Goal: Task Accomplishment & Management: Manage account settings

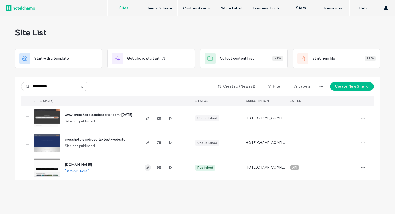
type input "**********"
click at [148, 168] on use "button" at bounding box center [147, 167] width 3 height 3
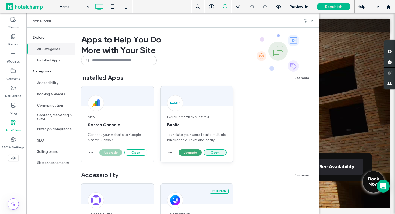
click at [218, 154] on button "Open" at bounding box center [215, 153] width 23 height 6
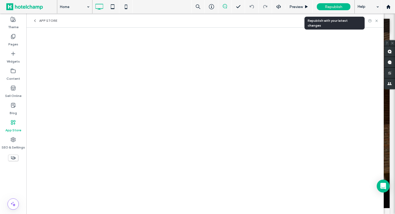
click at [333, 6] on span "Republish" at bounding box center [333, 7] width 17 height 5
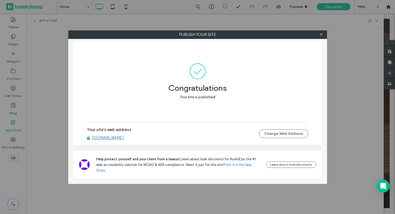
click at [124, 140] on link "[DOMAIN_NAME]" at bounding box center [108, 138] width 32 height 5
click at [321, 36] on icon at bounding box center [322, 35] width 4 height 4
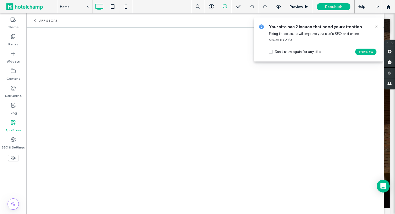
click at [376, 26] on use at bounding box center [377, 27] width 2 height 2
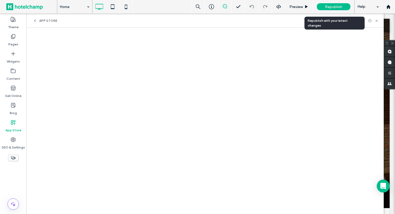
click at [334, 8] on span "Republish" at bounding box center [333, 7] width 17 height 5
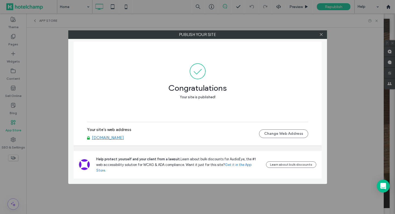
click at [124, 140] on link "[DOMAIN_NAME]" at bounding box center [108, 138] width 32 height 5
click at [323, 35] on icon at bounding box center [322, 35] width 4 height 4
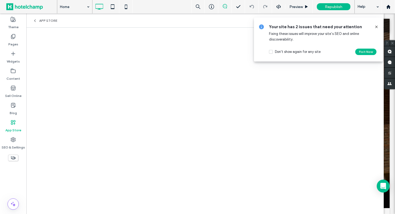
click at [377, 28] on icon at bounding box center [377, 27] width 4 height 4
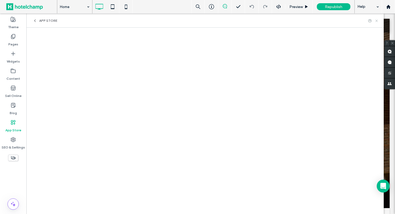
click at [377, 22] on icon at bounding box center [377, 21] width 4 height 4
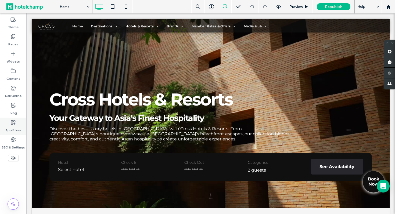
click at [12, 128] on label "App Store" at bounding box center [13, 129] width 16 height 8
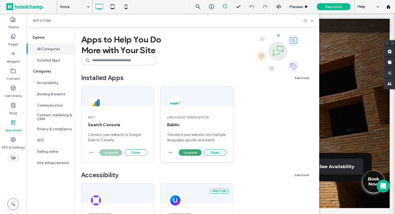
click at [211, 153] on button "Open" at bounding box center [215, 153] width 23 height 6
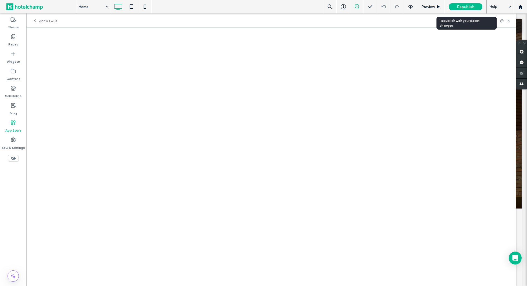
click at [395, 8] on span "Republish" at bounding box center [465, 7] width 17 height 5
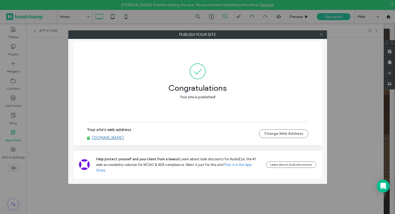
click at [320, 34] on icon at bounding box center [322, 35] width 4 height 4
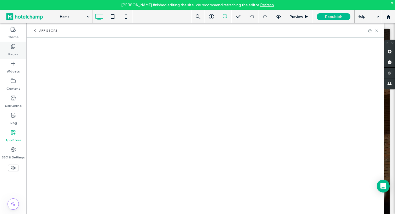
click at [14, 51] on label "Pages" at bounding box center [13, 53] width 10 height 8
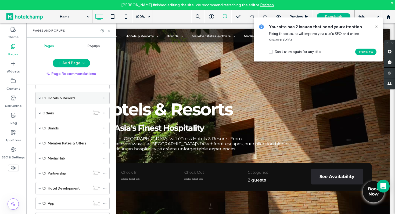
scroll to position [48, 0]
click at [40, 98] on span at bounding box center [39, 98] width 3 height 3
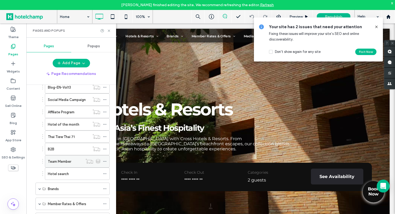
scroll to position [183, 0]
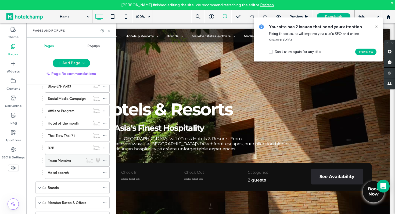
click at [71, 162] on div "Team Member" at bounding box center [65, 161] width 35 height 6
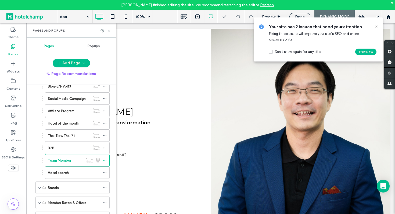
click at [109, 30] on icon at bounding box center [109, 31] width 4 height 4
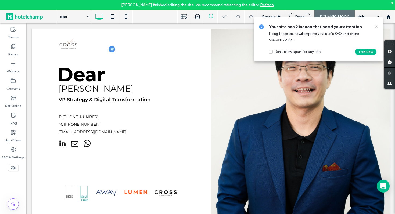
scroll to position [39, 0]
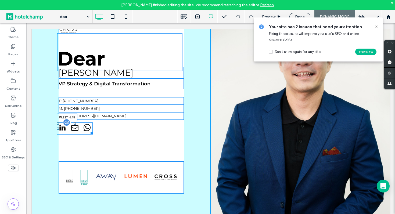
drag, startPoint x: 91, startPoint y: 132, endPoint x: 114, endPoint y: 132, distance: 22.3
click at [93, 132] on div at bounding box center [91, 133] width 4 height 4
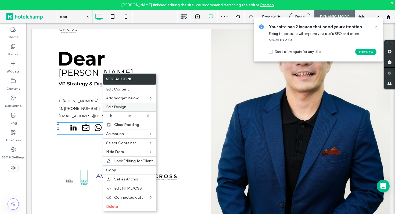
click at [125, 107] on span "Edit Design" at bounding box center [116, 107] width 20 height 5
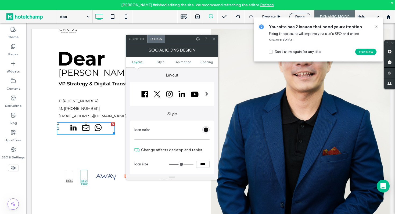
click at [138, 40] on span "Content" at bounding box center [137, 39] width 16 height 4
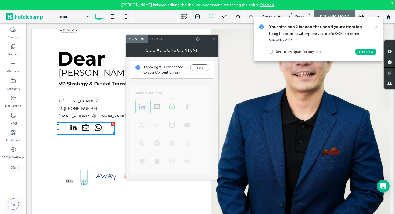
click at [156, 39] on span "Design" at bounding box center [157, 39] width 12 height 4
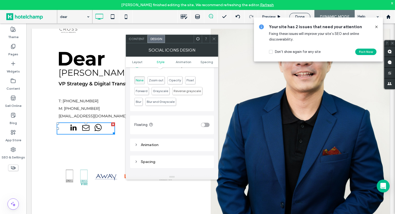
scroll to position [142, 0]
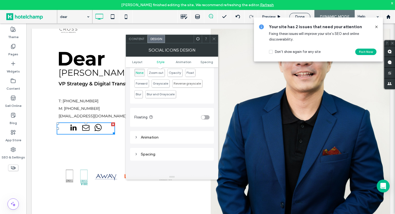
click at [169, 140] on div "Animation" at bounding box center [172, 137] width 75 height 7
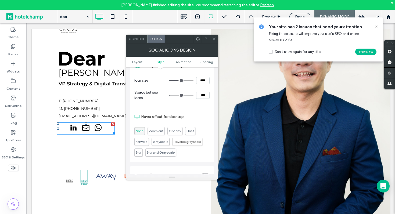
scroll to position [0, 0]
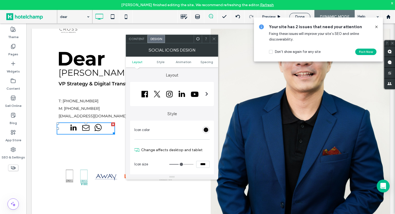
click at [163, 59] on ul "Layout Style Animation Spacing" at bounding box center [172, 62] width 93 height 11
click at [160, 62] on span "Style" at bounding box center [161, 62] width 8 height 4
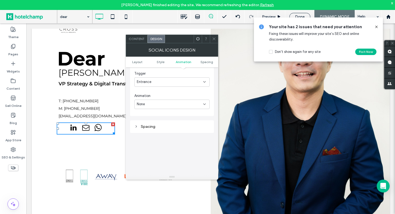
scroll to position [234, 0]
click at [139, 38] on span "Content" at bounding box center [137, 39] width 16 height 4
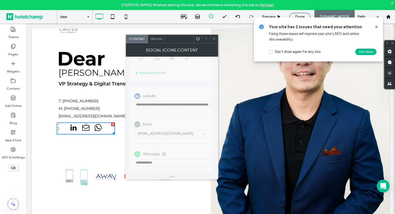
scroll to position [0, 0]
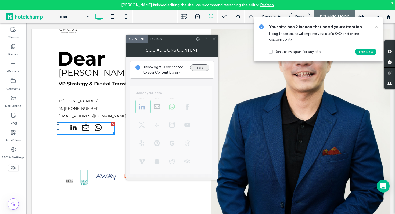
click at [200, 68] on button "Edit" at bounding box center [199, 68] width 19 height 6
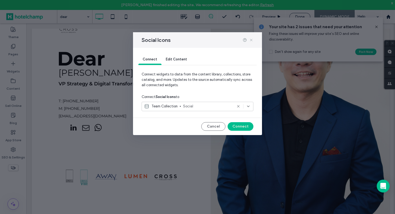
click at [251, 39] on icon at bounding box center [251, 40] width 4 height 4
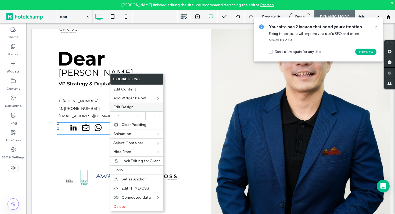
click at [137, 108] on label "Edit Design" at bounding box center [137, 107] width 47 height 5
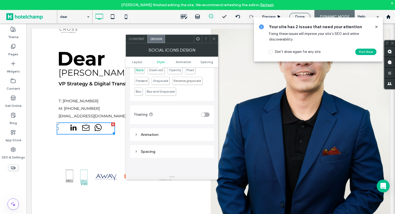
scroll to position [203, 0]
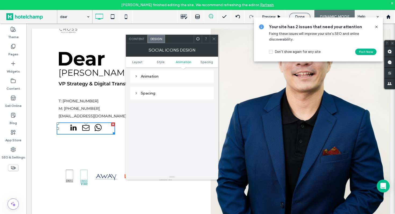
click at [170, 95] on div "Spacing" at bounding box center [172, 93] width 75 height 5
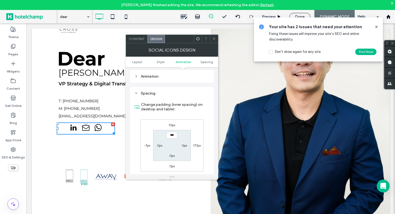
scroll to position [182, 0]
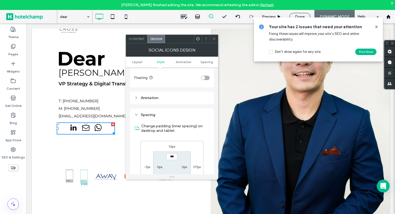
click at [168, 100] on div "Animation" at bounding box center [172, 98] width 75 height 5
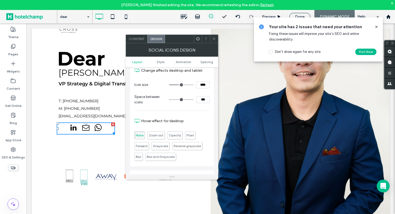
scroll to position [0, 0]
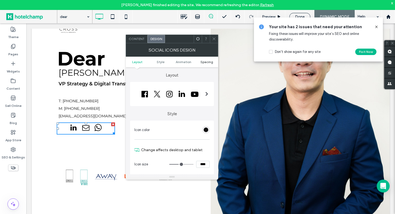
click at [205, 63] on span "Spacing" at bounding box center [207, 62] width 13 height 4
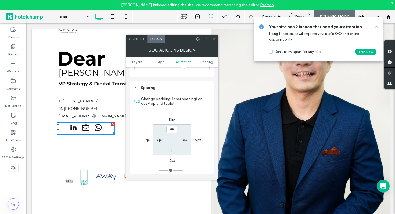
scroll to position [283, 0]
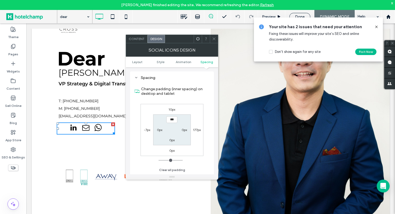
click at [215, 40] on icon at bounding box center [214, 39] width 4 height 4
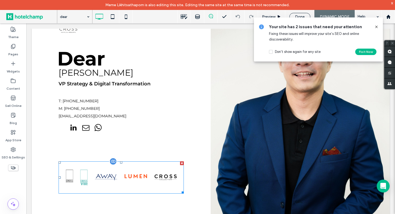
click at [108, 179] on img at bounding box center [121, 178] width 125 height 32
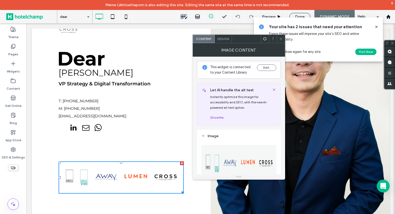
scroll to position [1, 0]
click at [13, 86] on label "Content" at bounding box center [13, 88] width 14 height 8
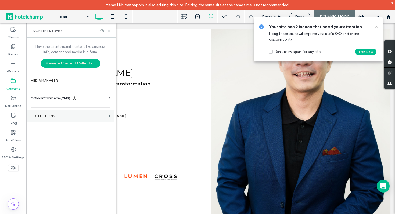
click at [68, 118] on section "Collections" at bounding box center [70, 116] width 88 height 12
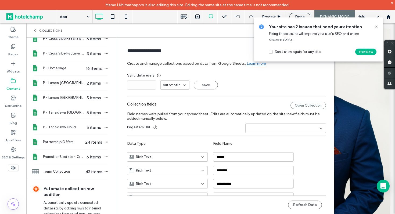
scroll to position [367, 0]
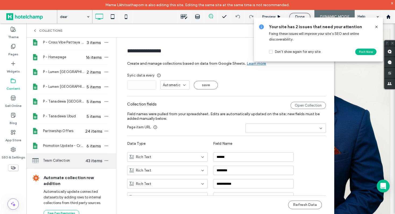
click at [60, 163] on span "Team Collection" at bounding box center [63, 160] width 41 height 5
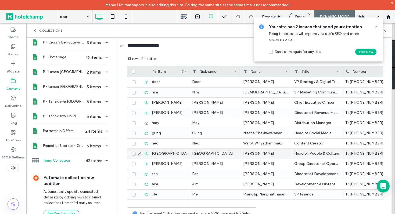
scroll to position [0, 289]
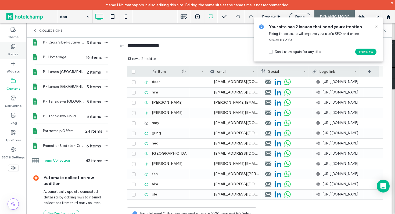
click at [10, 49] on label "Pages" at bounding box center [13, 53] width 10 height 8
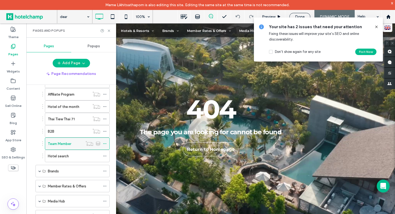
scroll to position [0, 0]
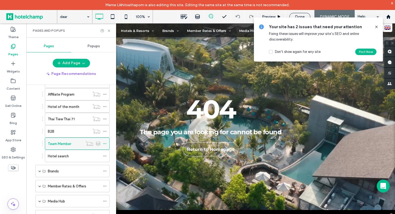
click at [78, 143] on div "Team Member" at bounding box center [65, 144] width 35 height 6
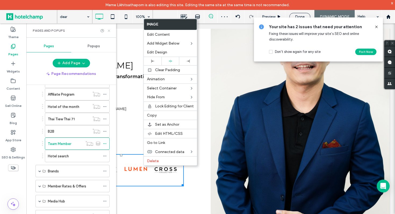
click at [109, 29] on icon at bounding box center [109, 31] width 4 height 4
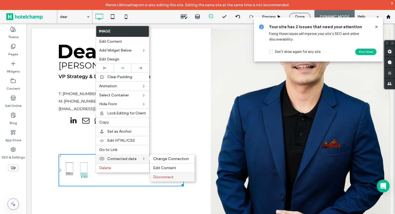
click at [158, 178] on span "Disconnect" at bounding box center [163, 177] width 20 height 5
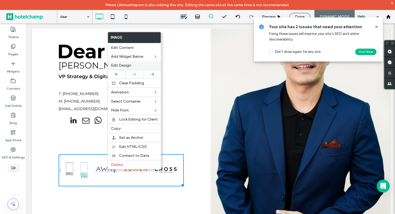
click at [146, 67] on label "Edit Design" at bounding box center [134, 65] width 47 height 5
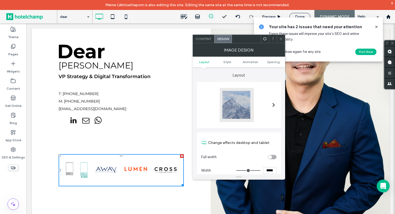
click at [206, 41] on div "Content" at bounding box center [204, 39] width 22 height 8
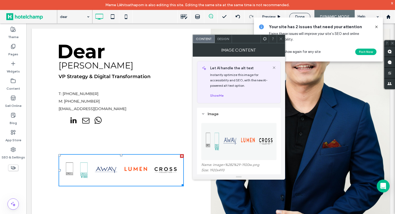
scroll to position [32, 0]
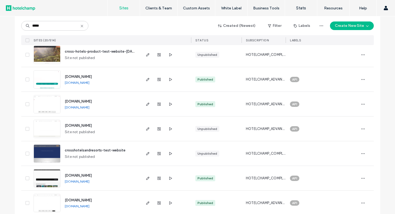
scroll to position [393, 0]
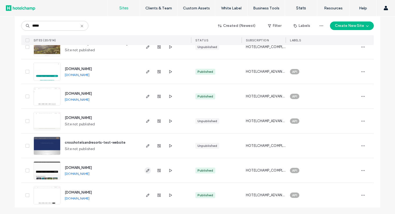
type input "*****"
click at [146, 172] on use "button" at bounding box center [147, 170] width 3 height 3
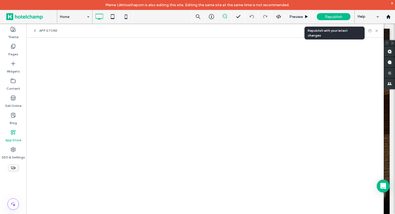
click at [330, 16] on span "Republish" at bounding box center [333, 17] width 17 height 5
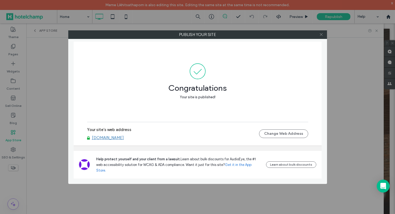
click at [321, 35] on use at bounding box center [321, 34] width 3 height 3
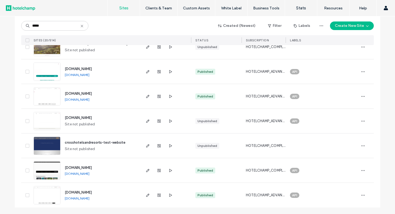
scroll to position [393, 0]
type input "*****"
click at [146, 173] on span "button" at bounding box center [148, 171] width 6 height 6
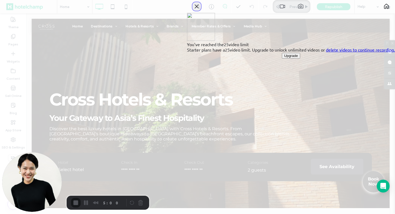
click at [201, 11] on button "Close" at bounding box center [197, 6] width 9 height 9
click at [343, 52] on link "delete videos to continue recording." at bounding box center [360, 49] width 69 height 5
click at [201, 11] on button "Close" at bounding box center [197, 6] width 9 height 9
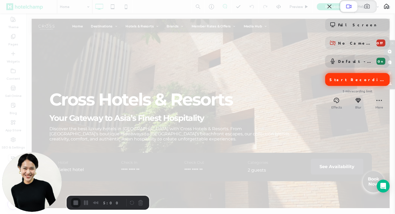
click at [342, 86] on div "Start Recording" at bounding box center [358, 79] width 65 height 13
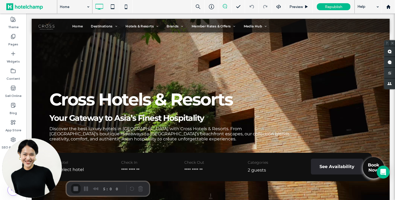
click at [13, 125] on icon at bounding box center [12, 122] width 5 height 5
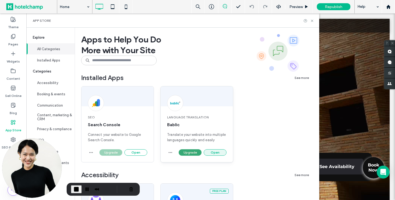
click at [223, 153] on button "Open" at bounding box center [215, 153] width 23 height 6
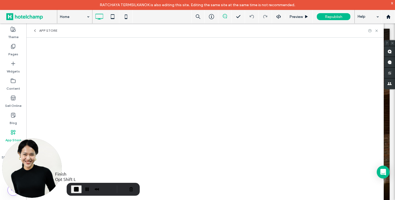
click at [76, 191] on span "End Recording" at bounding box center [76, 189] width 6 height 6
